Goal: Transaction & Acquisition: Purchase product/service

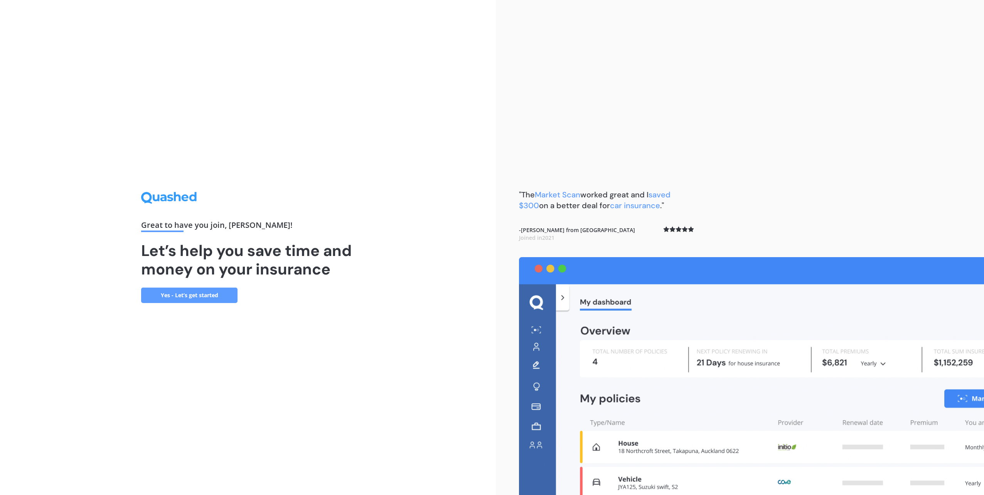
click at [199, 296] on link "Yes - Let’s get started" at bounding box center [189, 295] width 96 height 15
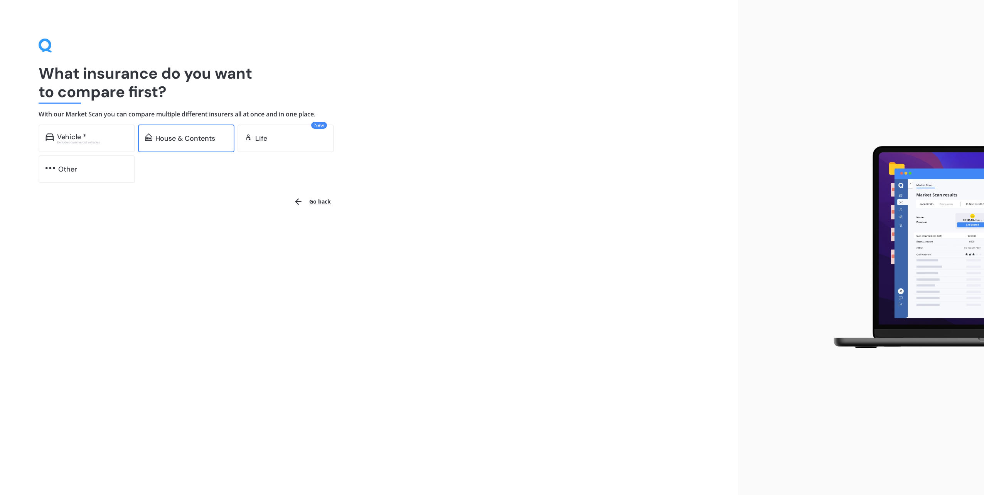
click at [178, 139] on div "House & Contents" at bounding box center [185, 139] width 60 height 8
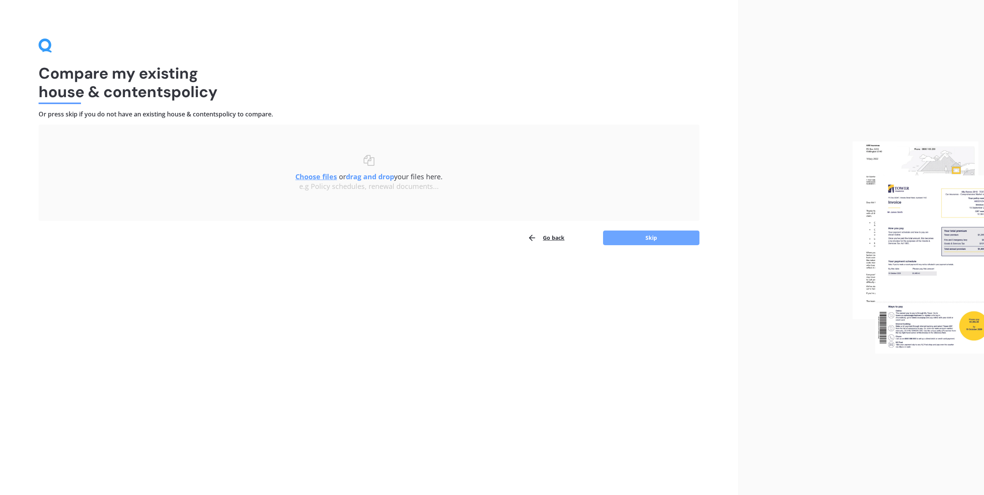
click at [639, 242] on button "Skip" at bounding box center [651, 237] width 96 height 15
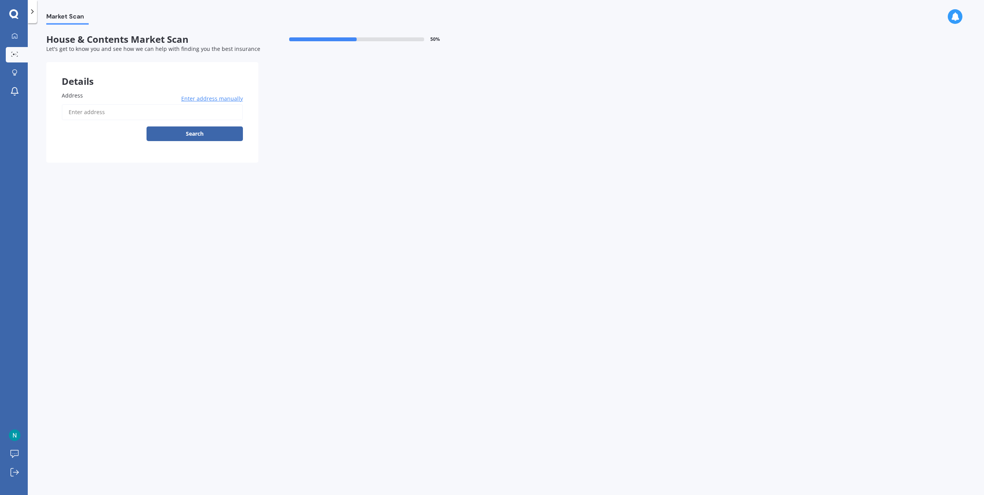
click at [163, 112] on input "Address" at bounding box center [152, 112] width 181 height 16
type input "[STREET_ADDRESS]"
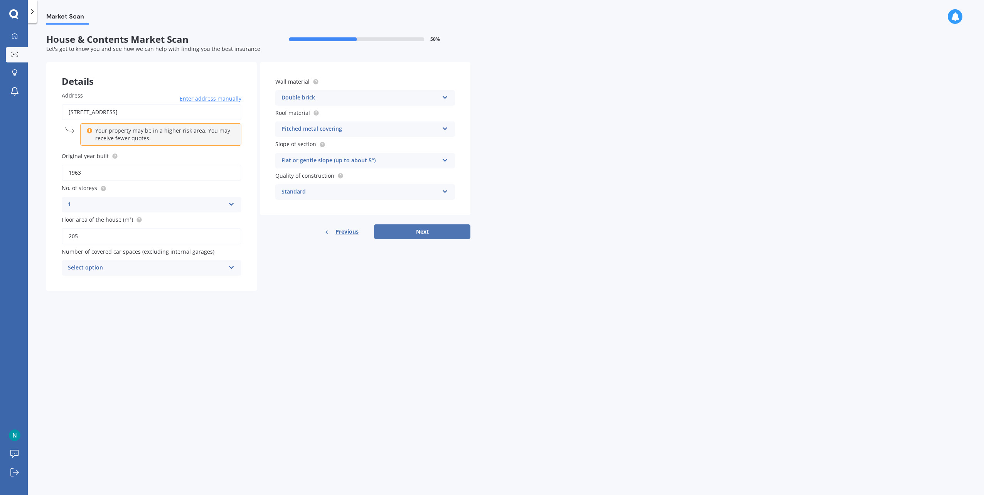
click at [434, 227] on button "Next" at bounding box center [422, 231] width 96 height 15
click at [204, 264] on div "Select option 0 1 2 3 4 5+" at bounding box center [152, 267] width 180 height 15
click at [271, 285] on div "Details Address [STREET_ADDRESS] Enter address manually Your property may be in…" at bounding box center [258, 176] width 424 height 229
click at [225, 270] on div "0 0 1 2 3 4 5+" at bounding box center [152, 267] width 180 height 15
click at [225, 293] on div "1" at bounding box center [151, 297] width 179 height 14
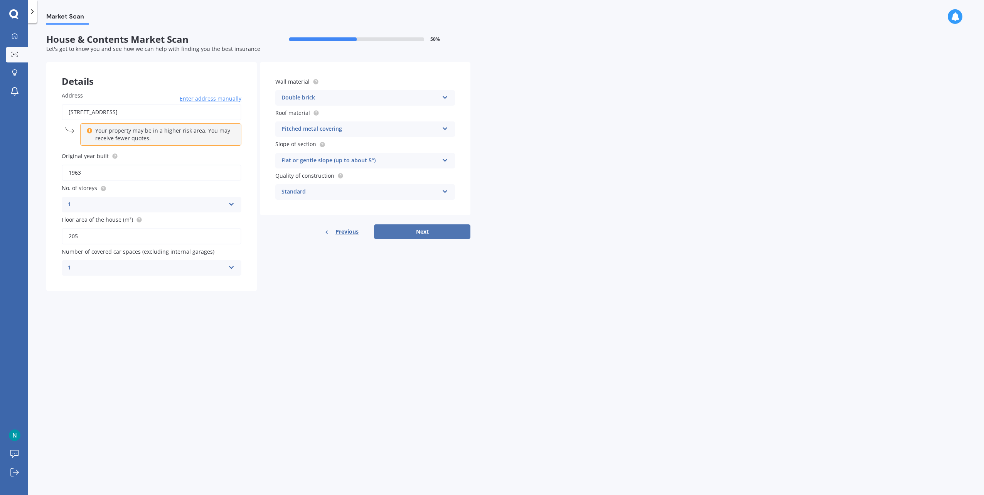
click at [426, 236] on button "Next" at bounding box center [422, 231] width 96 height 15
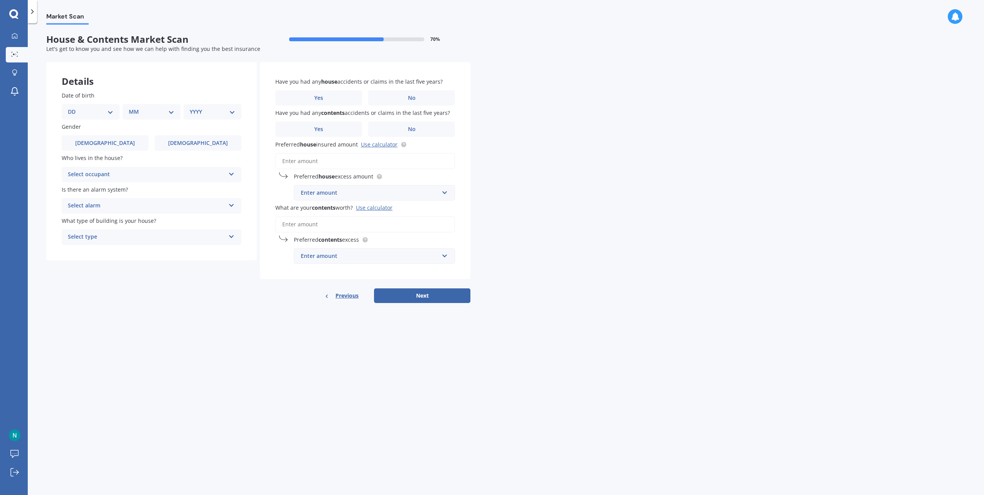
click at [103, 111] on select "DD 01 02 03 04 05 06 07 08 09 10 11 12 13 14 15 16 17 18 19 20 21 22 23 24 25 2…" at bounding box center [90, 112] width 45 height 8
select select "12"
click at [74, 108] on select "DD 01 02 03 04 05 06 07 08 09 10 11 12 13 14 15 16 17 18 19 20 21 22 23 24 25 2…" at bounding box center [90, 112] width 45 height 8
click at [158, 111] on select "MM 01 02 03 04 05 06 07 08 09 10 11 12" at bounding box center [153, 112] width 42 height 8
select select "11"
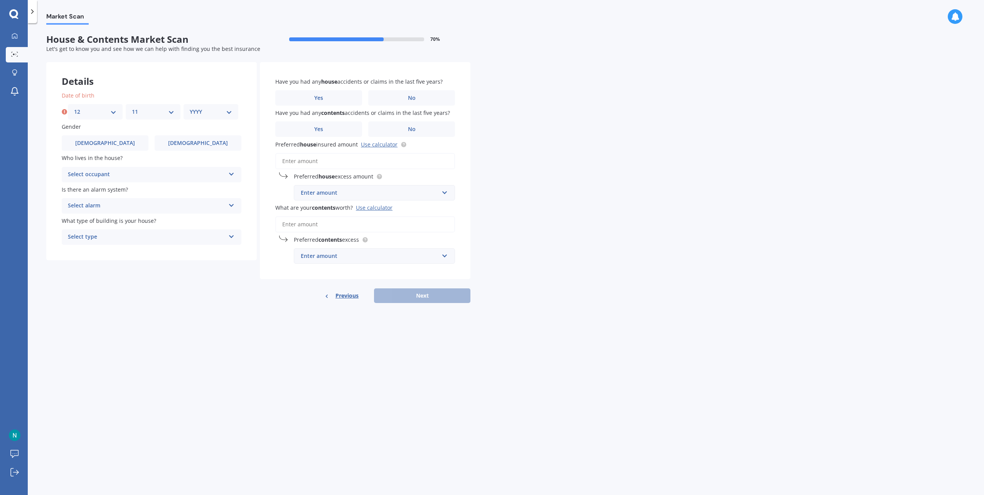
click at [132, 108] on select "MM 01 02 03 04 05 06 07 08 09 10 11 12" at bounding box center [153, 112] width 42 height 8
click at [207, 114] on select "YYYY 2009 2008 2007 2006 2005 2004 2003 2002 2001 2000 1999 1998 1997 1996 1995…" at bounding box center [211, 112] width 42 height 8
select select "1988"
click at [190, 108] on select "YYYY 2009 2008 2007 2006 2005 2004 2003 2002 2001 2000 1999 1998 1997 1996 1995…" at bounding box center [211, 112] width 42 height 8
click at [113, 144] on label "[DEMOGRAPHIC_DATA]" at bounding box center [105, 142] width 87 height 15
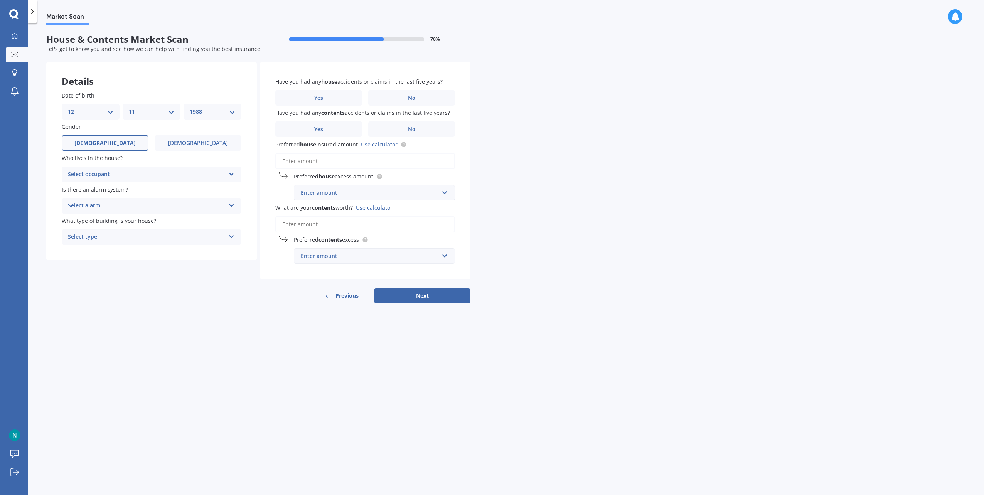
click at [0, 0] on input "[DEMOGRAPHIC_DATA]" at bounding box center [0, 0] width 0 height 0
click at [131, 175] on div "Select occupant" at bounding box center [146, 174] width 157 height 9
click at [124, 188] on div "Owner" at bounding box center [151, 190] width 179 height 14
click at [136, 207] on div "Select alarm" at bounding box center [146, 205] width 157 height 9
click at [143, 219] on div "Yes, monitored" at bounding box center [151, 221] width 179 height 14
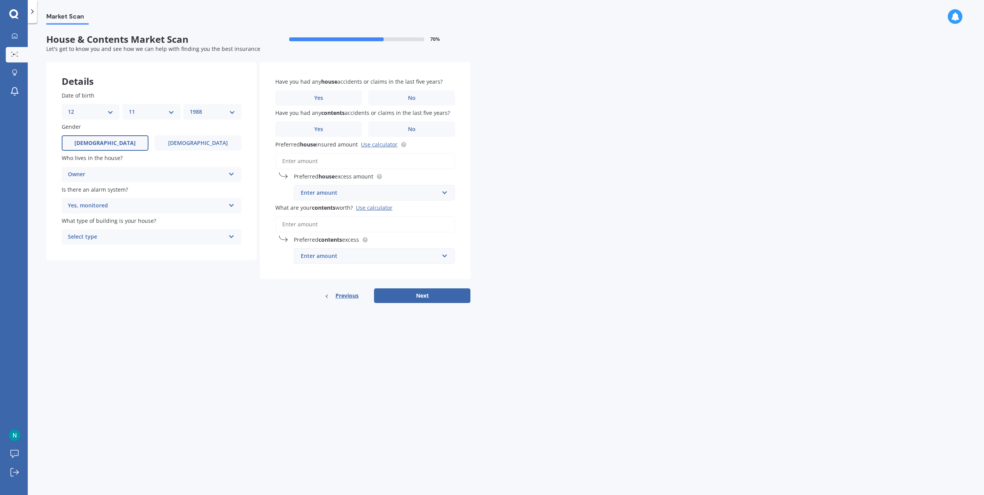
click at [166, 239] on div "Select type" at bounding box center [146, 236] width 157 height 9
click at [166, 251] on div "Freestanding" at bounding box center [151, 252] width 179 height 14
click at [388, 99] on label "No" at bounding box center [411, 97] width 87 height 15
click at [0, 0] on input "No" at bounding box center [0, 0] width 0 height 0
click at [386, 132] on label "No" at bounding box center [411, 128] width 87 height 15
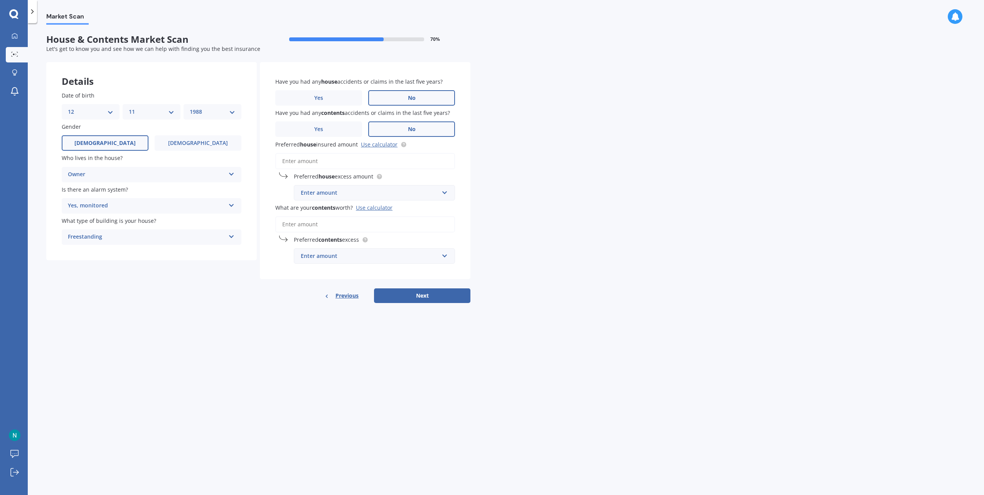
click at [0, 0] on input "No" at bounding box center [0, 0] width 0 height 0
click at [431, 196] on div "Enter amount" at bounding box center [370, 192] width 138 height 8
click at [363, 289] on div "$2,500" at bounding box center [374, 293] width 160 height 14
click at [312, 162] on input "Preferred house insured amount Use calculator" at bounding box center [365, 161] width 180 height 16
click at [358, 252] on div "Enter amount" at bounding box center [370, 256] width 138 height 8
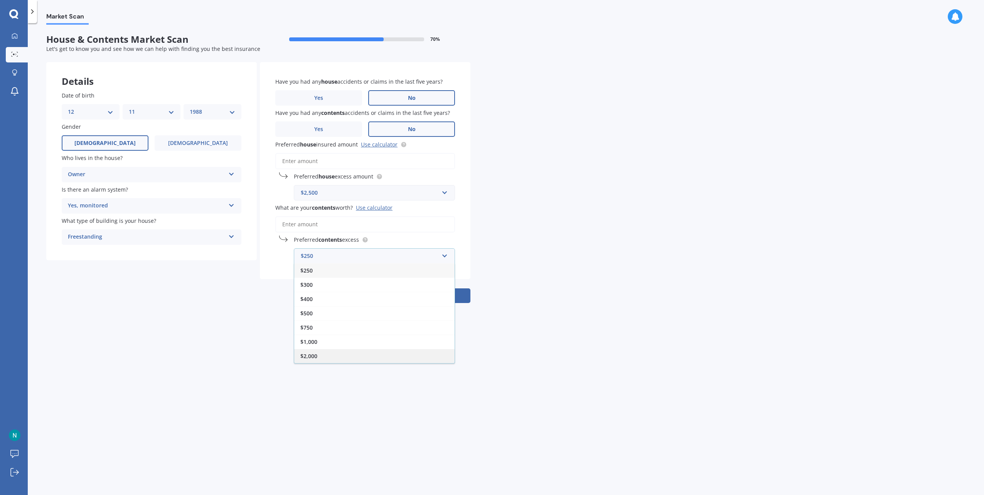
click at [319, 355] on div "$2,000" at bounding box center [374, 356] width 160 height 14
click at [316, 197] on input "text" at bounding box center [371, 192] width 154 height 15
click at [267, 190] on div "Have you had any house accidents or claims in the last five years? Yes No Have …" at bounding box center [365, 170] width 210 height 217
click at [311, 157] on input "Preferred house insured amount Use calculator" at bounding box center [365, 161] width 180 height 16
click at [325, 157] on input "Preferred house insured amount Use calculator" at bounding box center [365, 161] width 180 height 16
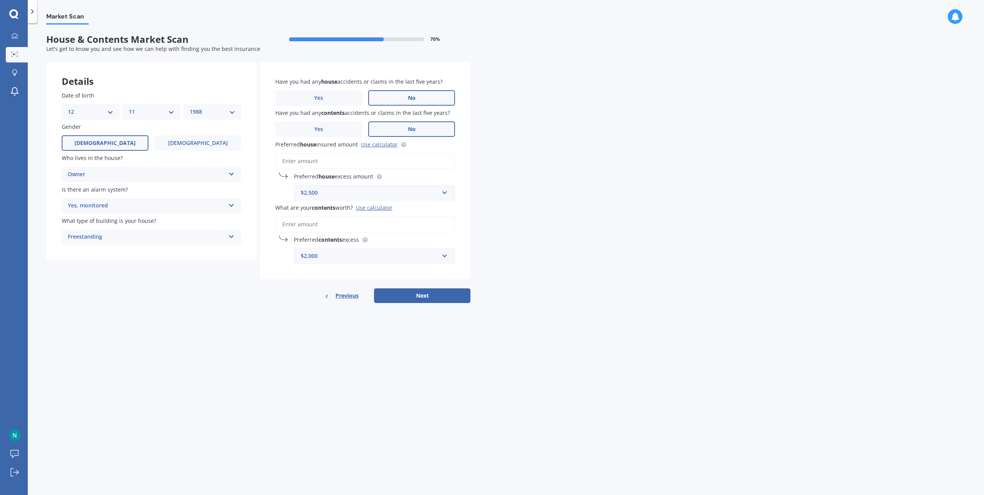
paste input "$1,127,159"
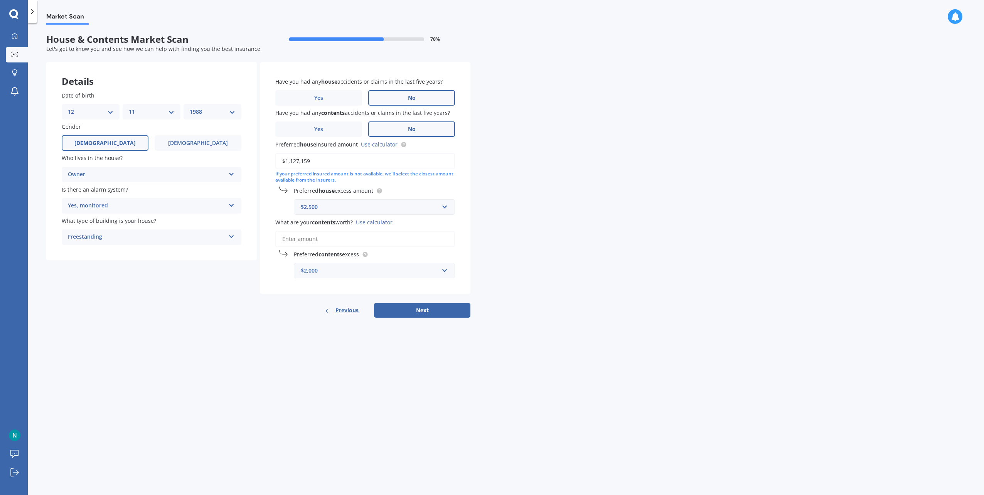
drag, startPoint x: 315, startPoint y: 162, endPoint x: 254, endPoint y: 162, distance: 60.5
click at [254, 162] on div "Details Date of birth DD 01 02 03 04 05 06 07 08 09 10 11 12 13 14 15 16 17 18 …" at bounding box center [258, 190] width 424 height 256
click at [328, 165] on input "$1,127,159" at bounding box center [365, 161] width 180 height 16
type input "$1,127,159"
click at [424, 315] on button "Next" at bounding box center [422, 310] width 96 height 15
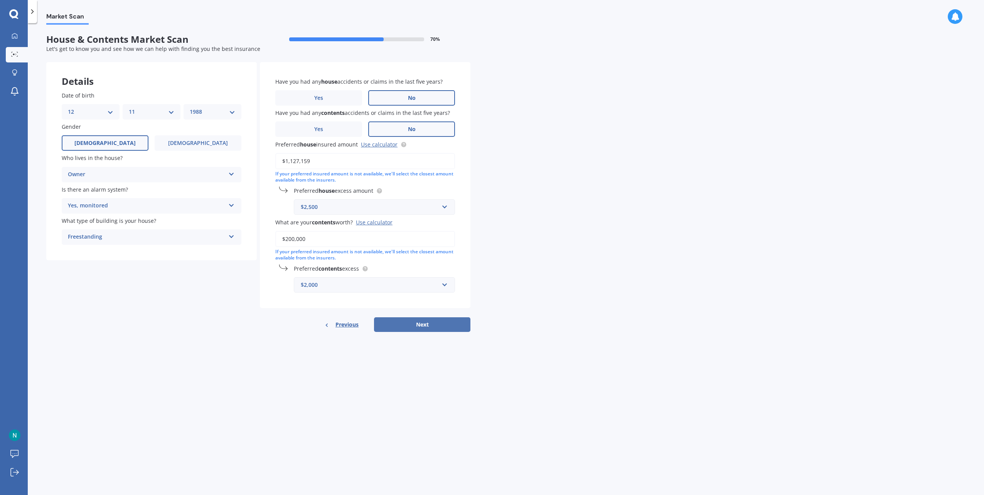
type input "$200,000"
click at [400, 328] on button "Next" at bounding box center [422, 324] width 96 height 15
select select "12"
select select "11"
select select "1988"
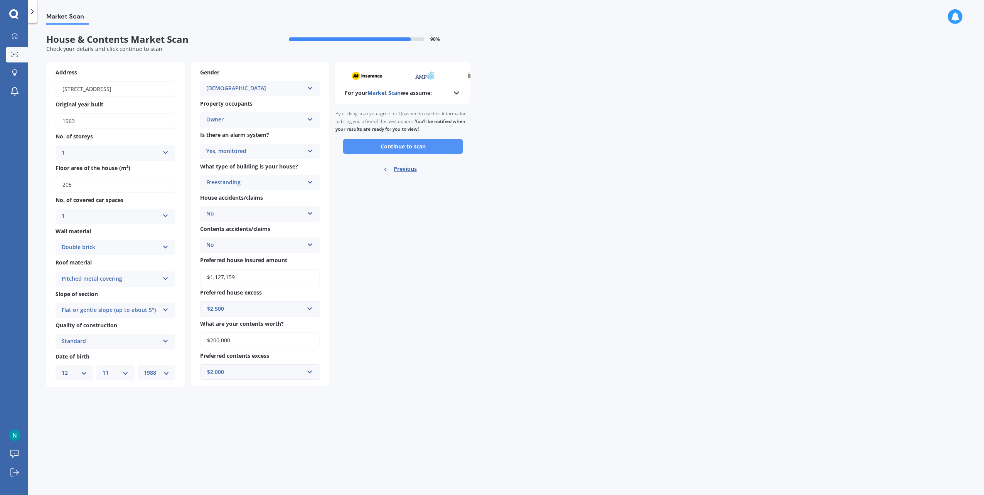
click at [408, 142] on button "Continue to scan" at bounding box center [402, 146] width 119 height 15
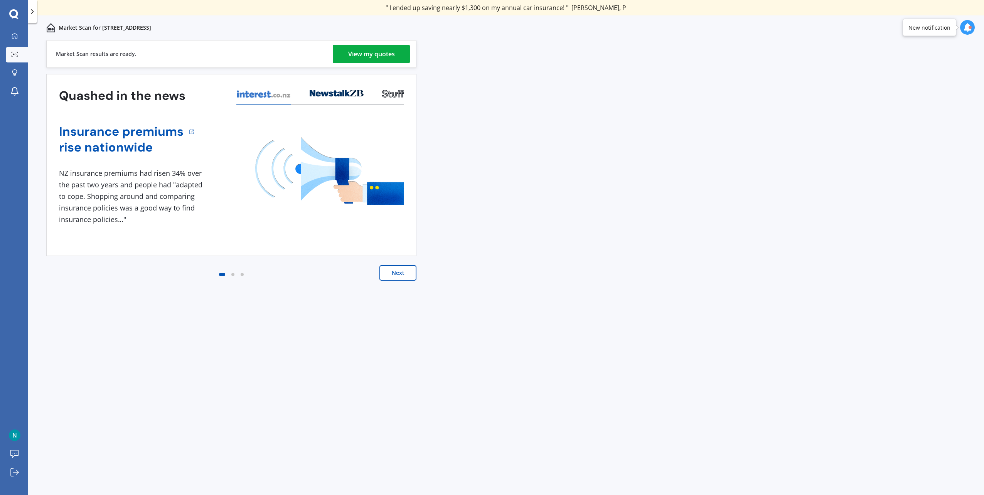
click at [344, 54] on link "View my quotes" at bounding box center [371, 54] width 77 height 18
